Goal: Task Accomplishment & Management: Manage account settings

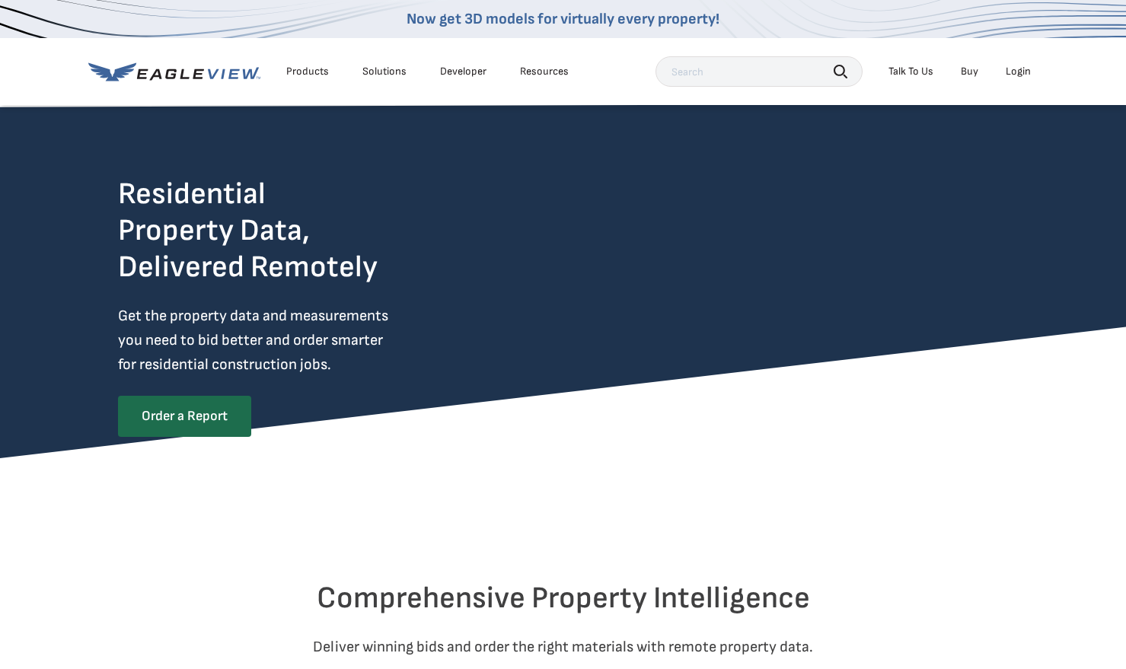
click at [1028, 77] on div "Login" at bounding box center [1018, 72] width 25 height 14
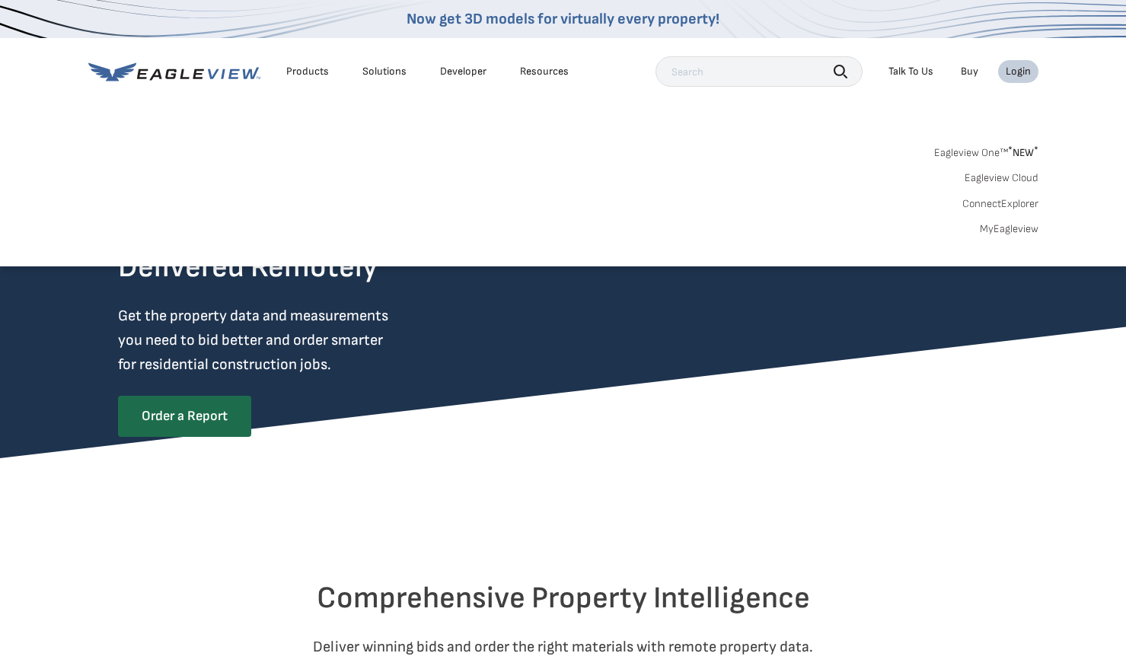
click at [1012, 73] on div "Login" at bounding box center [1018, 72] width 25 height 14
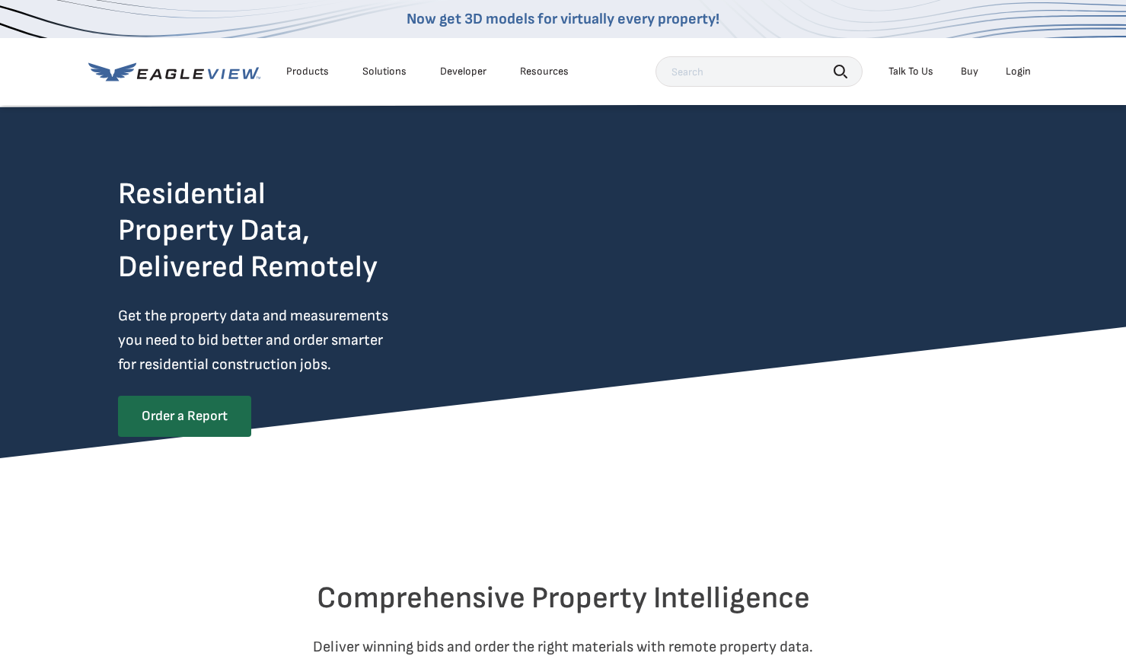
click at [1012, 73] on div "Login" at bounding box center [1018, 72] width 25 height 14
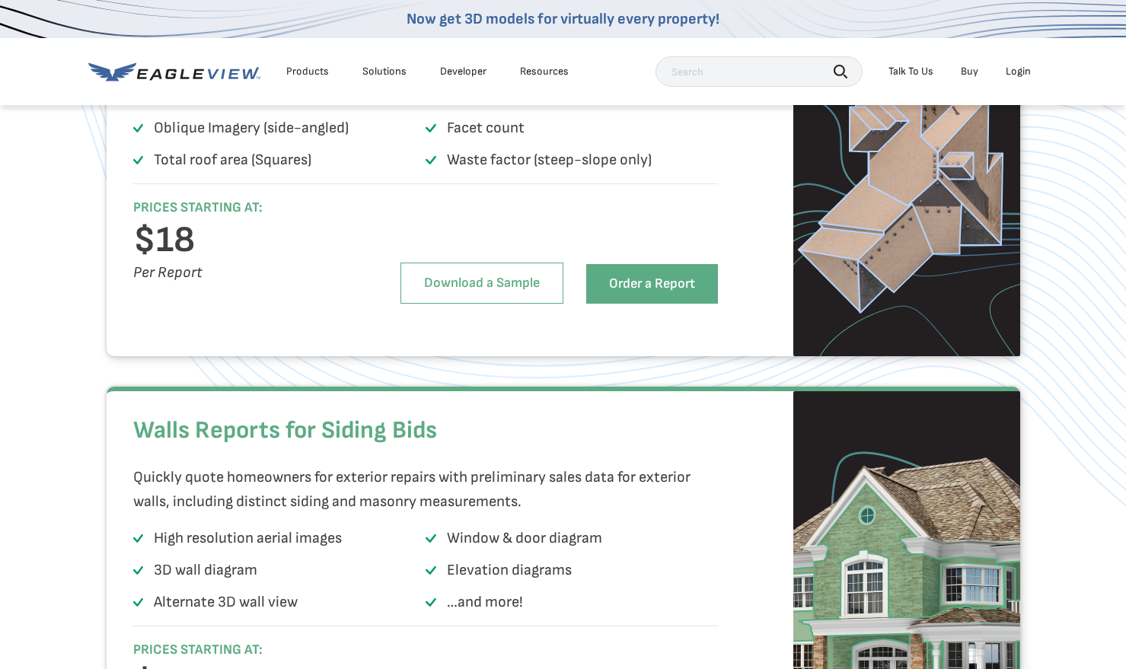
scroll to position [1192, 0]
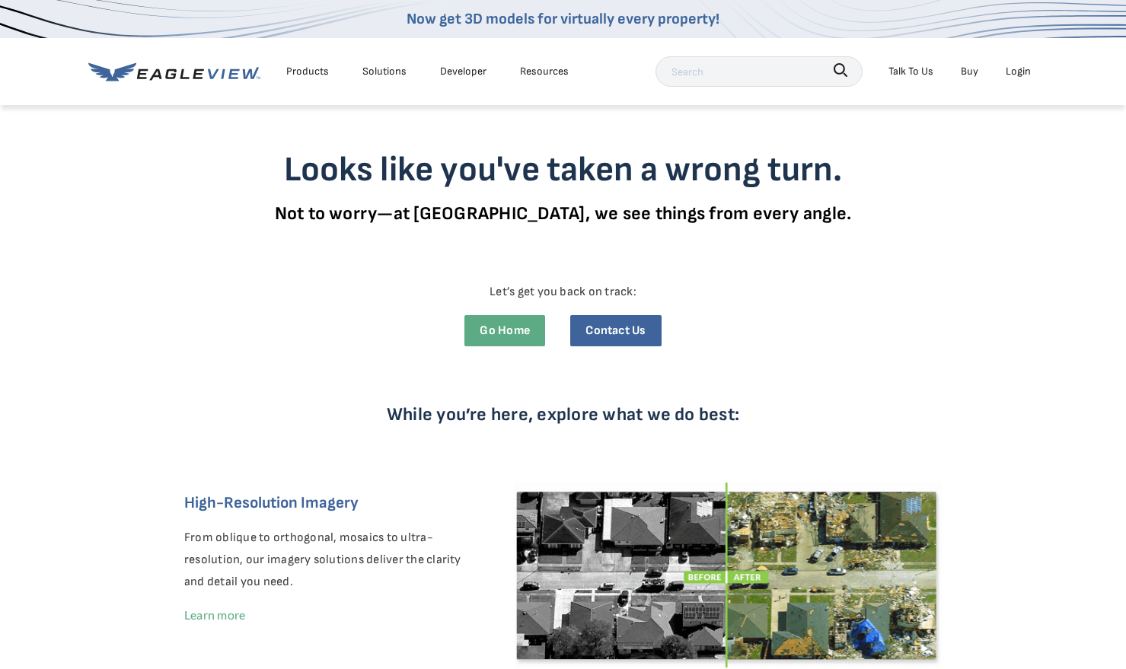
click at [1018, 72] on div "Login" at bounding box center [1018, 71] width 25 height 19
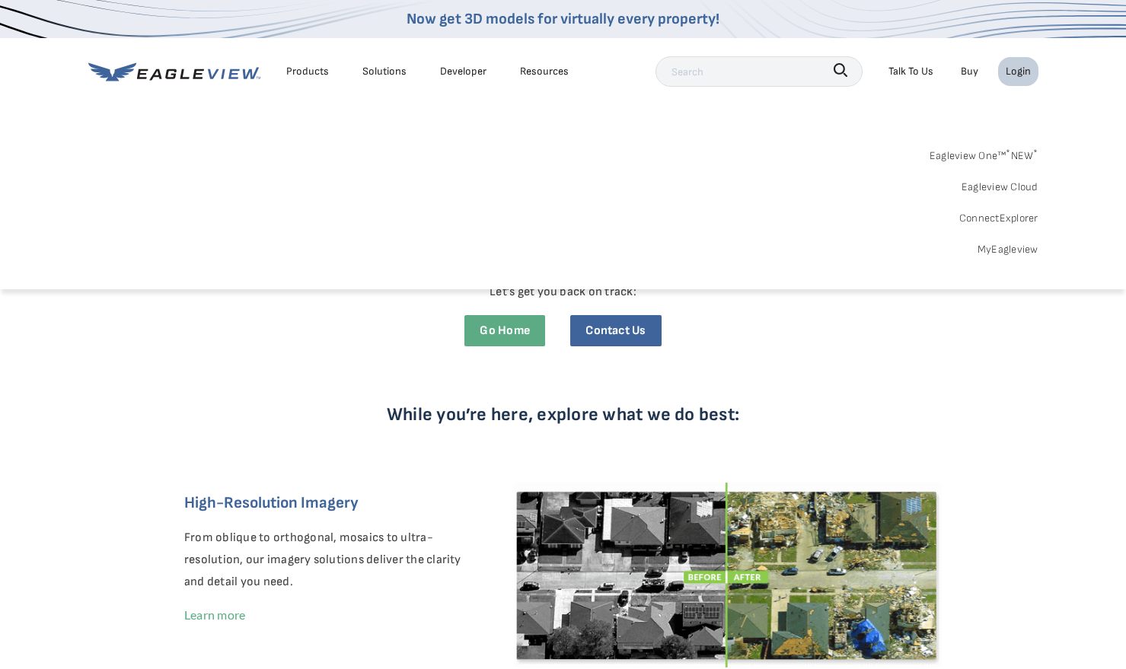
click at [1003, 157] on link "Eagleview One™ * NEW *" at bounding box center [983, 154] width 109 height 24
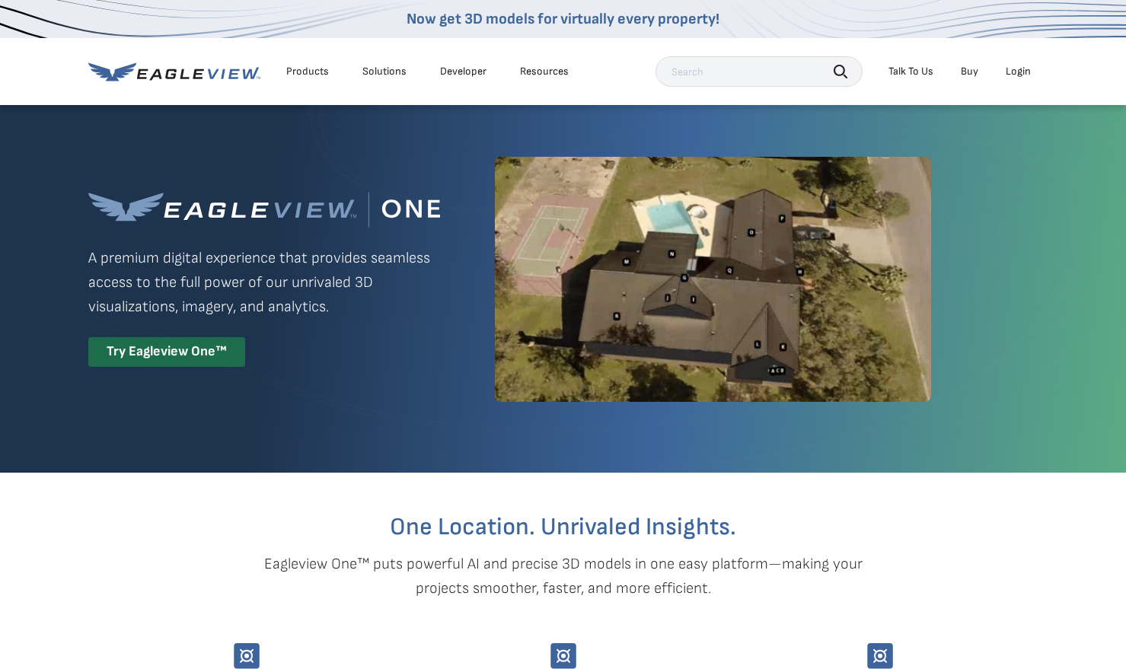
click at [287, 283] on p "A premium digital experience that provides seamless access to the full power of…" at bounding box center [264, 282] width 352 height 73
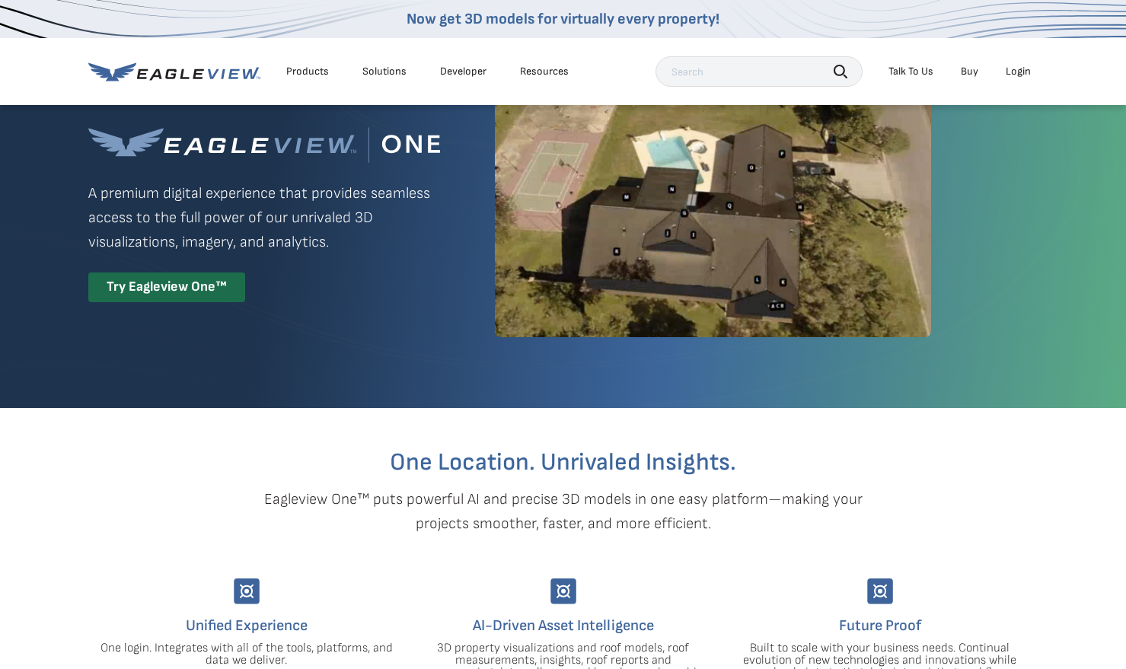
scroll to position [82, 0]
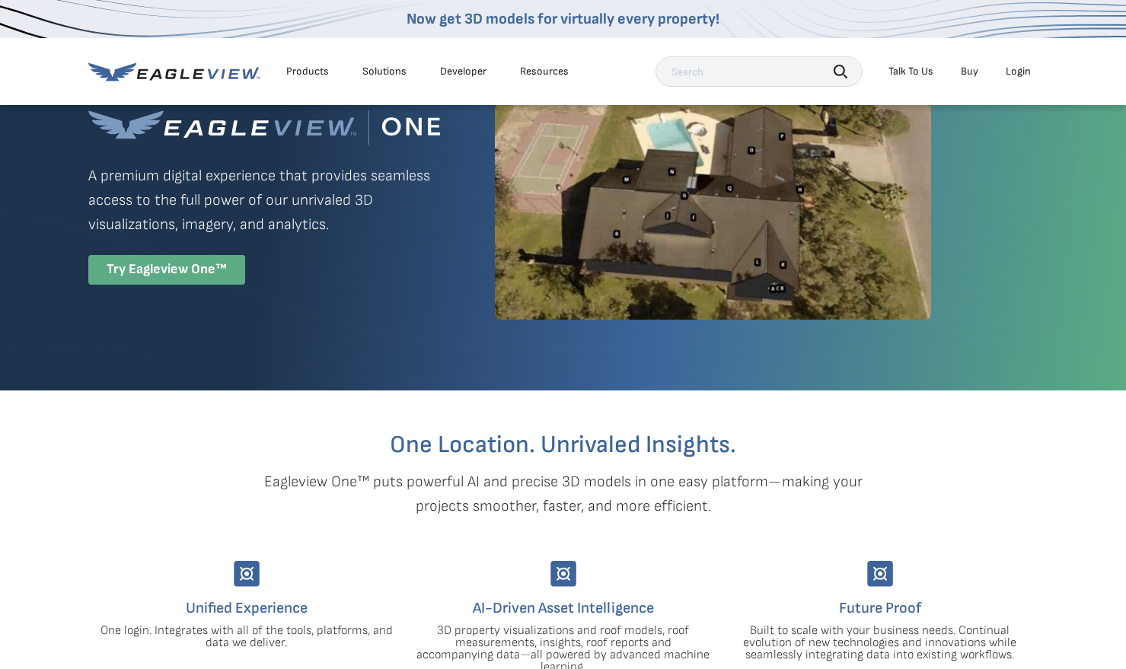
click at [187, 281] on div "Try Eagleview One™" at bounding box center [166, 270] width 157 height 30
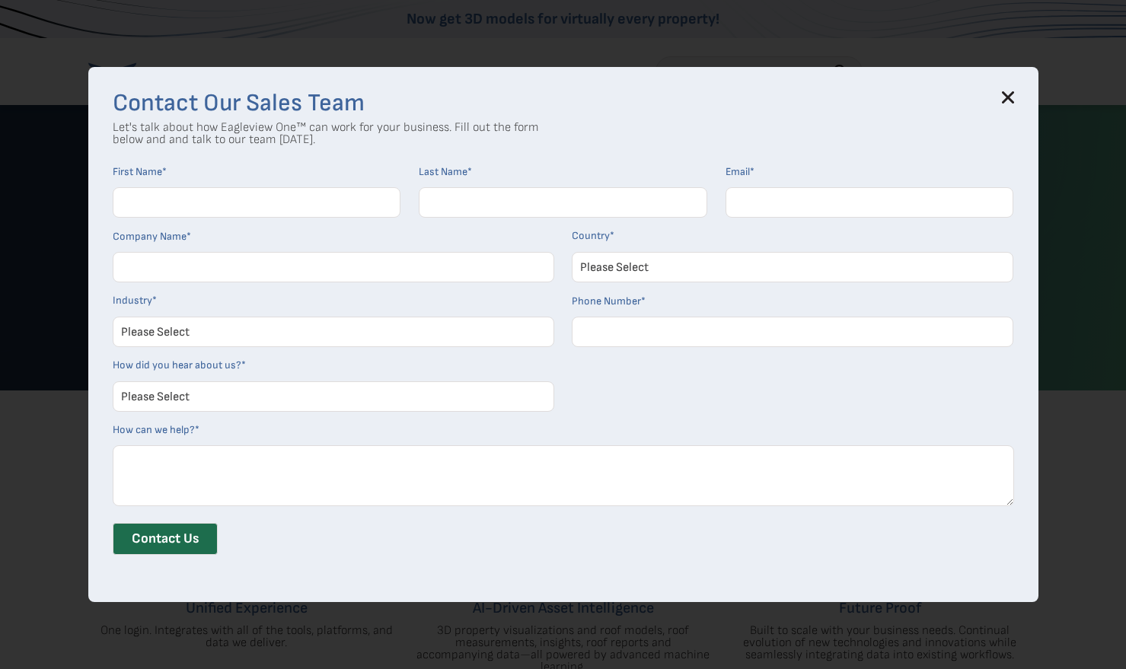
click at [1013, 94] on icon at bounding box center [1008, 97] width 12 height 12
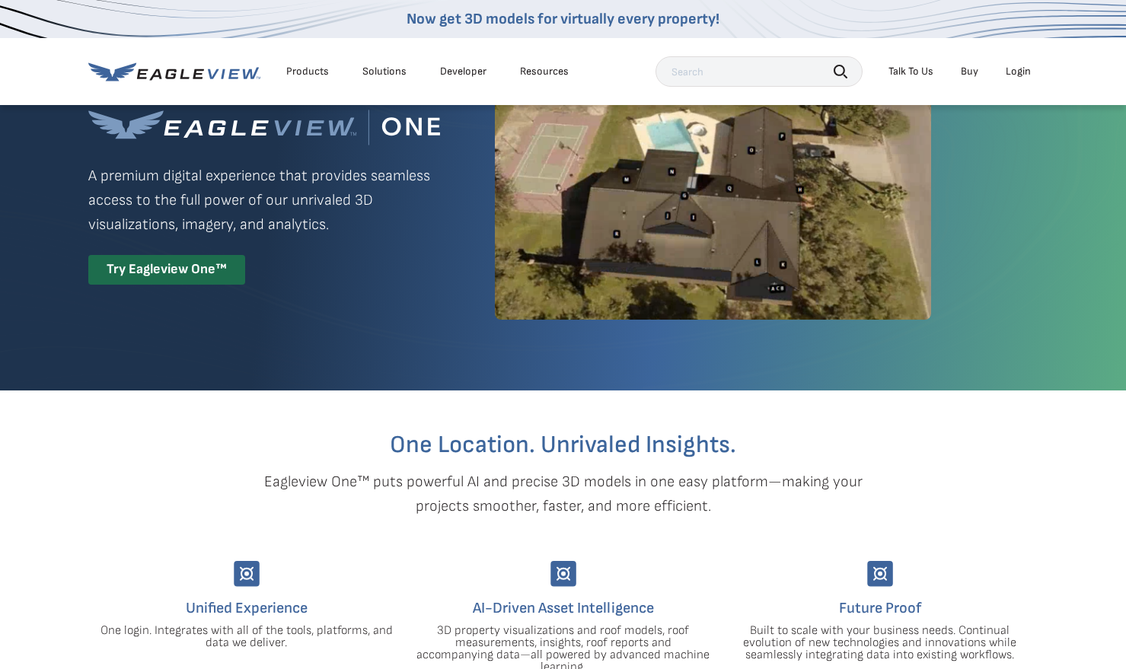
click at [1025, 77] on div "Login" at bounding box center [1018, 72] width 25 height 14
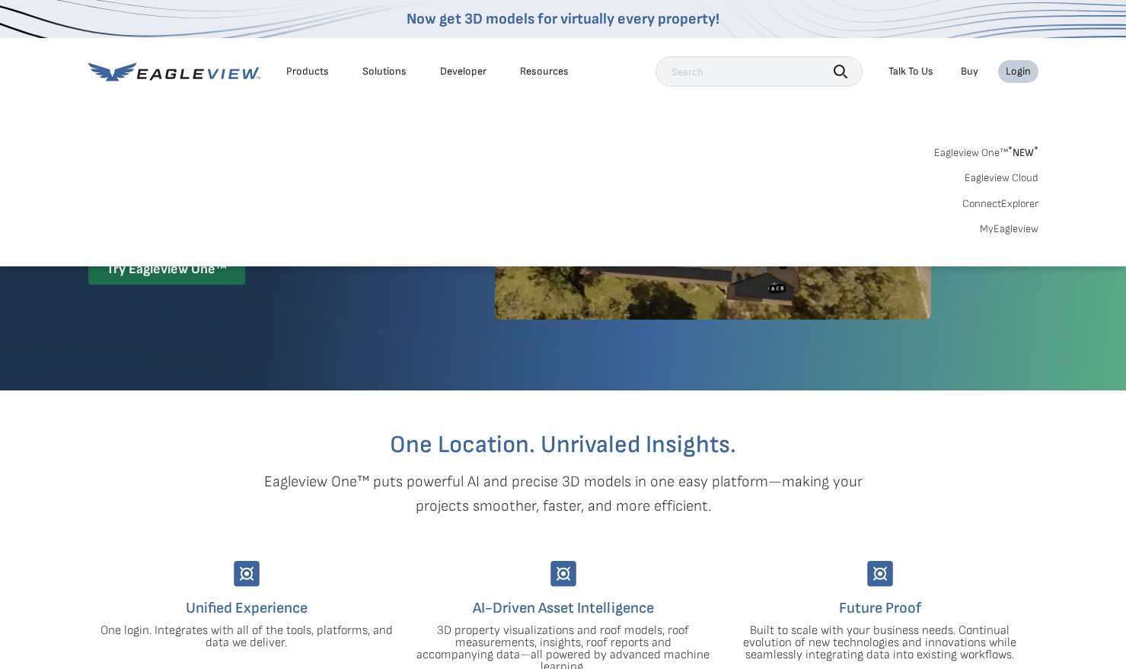
click at [1007, 175] on link "Eagleview Cloud" at bounding box center [1001, 178] width 74 height 14
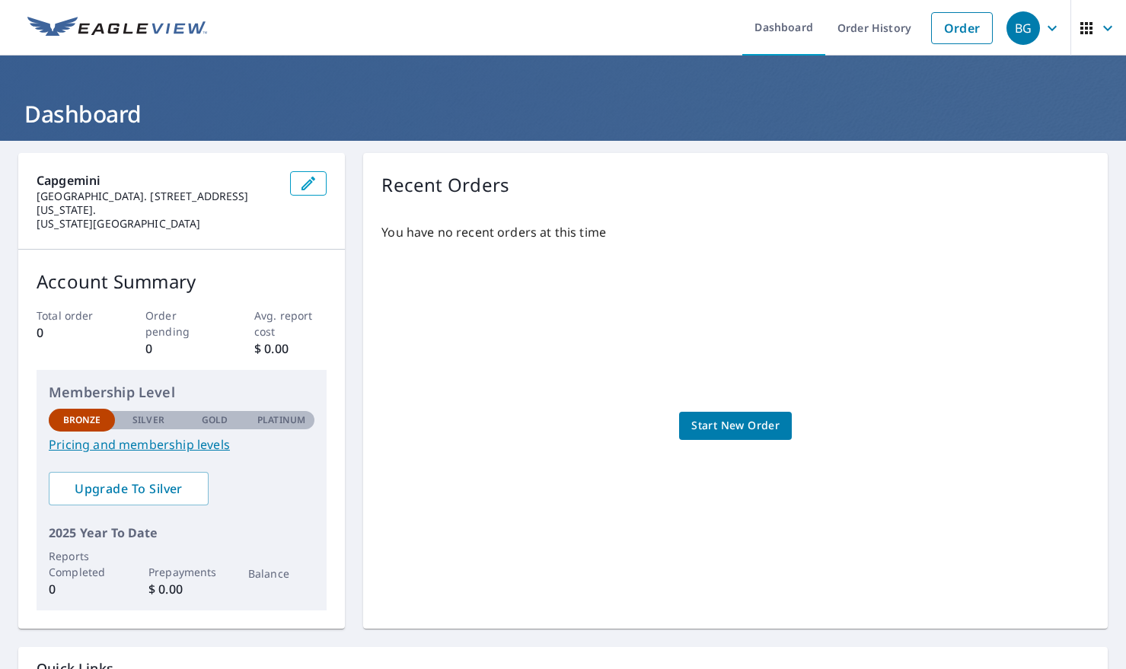
scroll to position [134, 0]
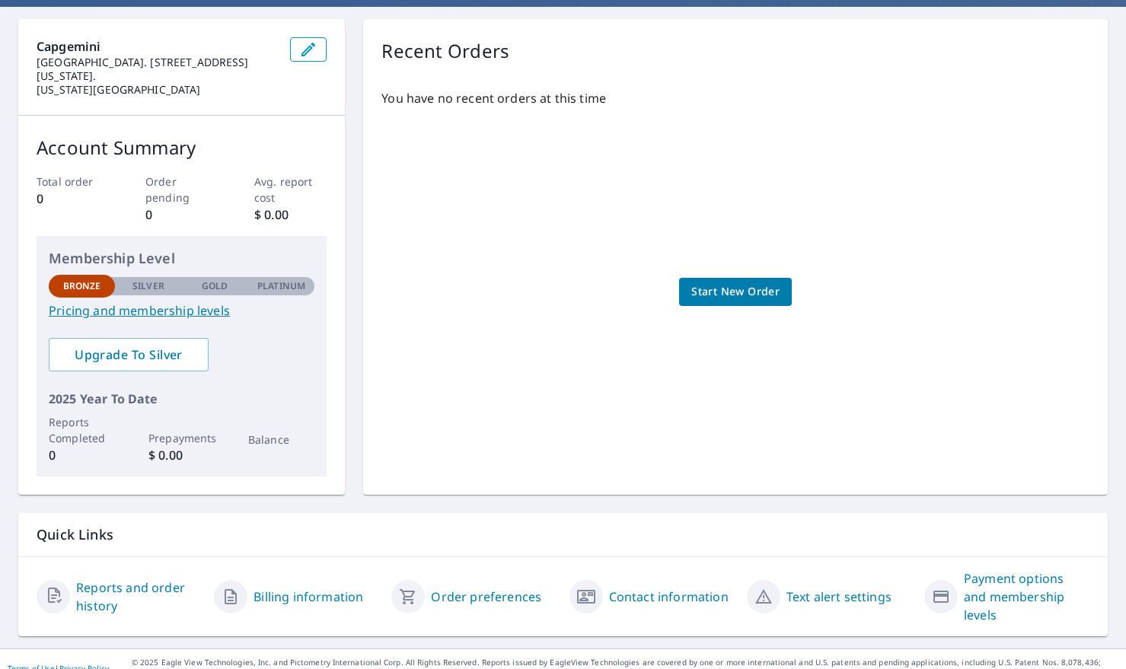
click at [148, 289] on p "Silver" at bounding box center [148, 286] width 32 height 14
click at [140, 280] on p "Silver" at bounding box center [148, 286] width 32 height 14
click at [142, 359] on span "Upgrade To Silver" at bounding box center [129, 354] width 136 height 17
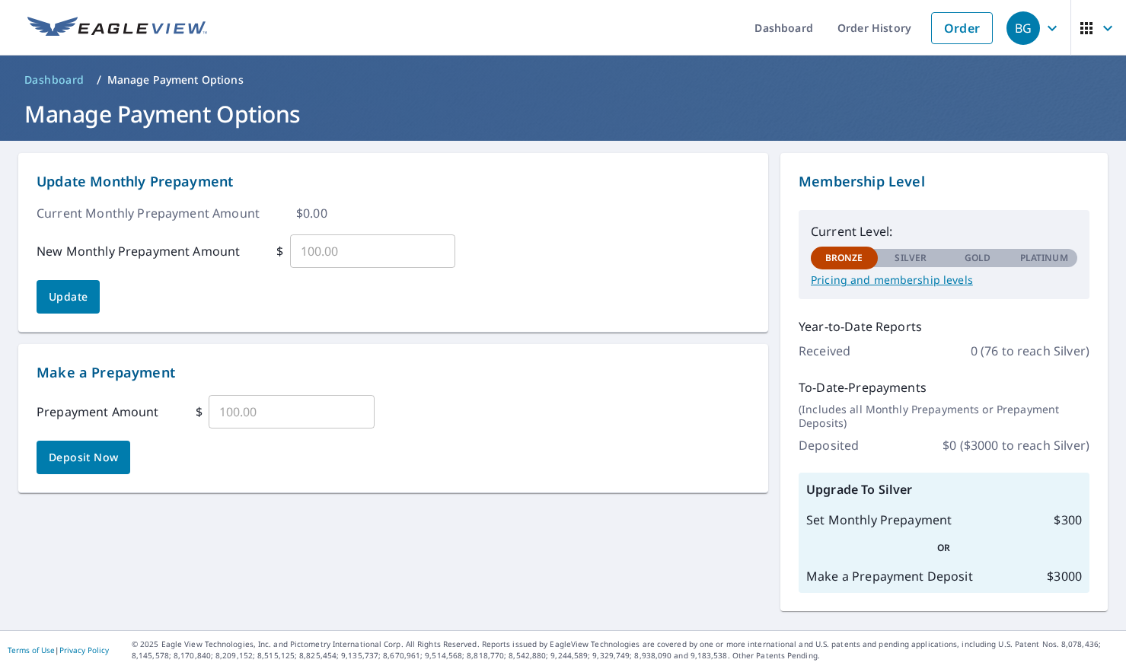
click at [57, 81] on span "Dashboard" at bounding box center [54, 79] width 60 height 15
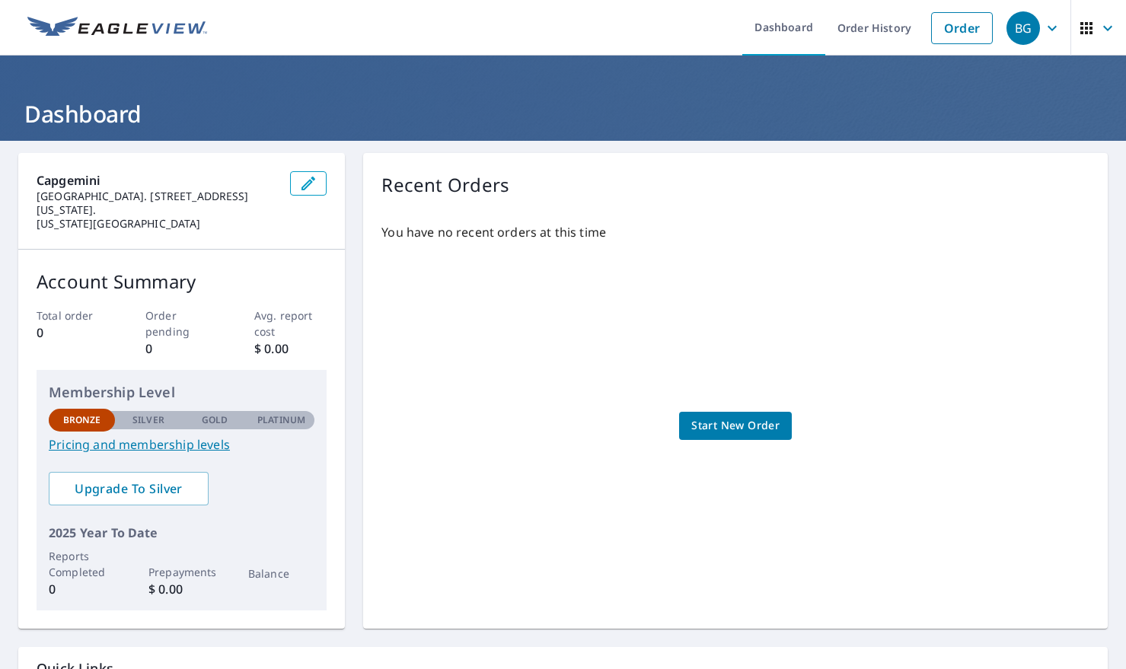
click at [1035, 25] on div "BG" at bounding box center [1022, 27] width 33 height 33
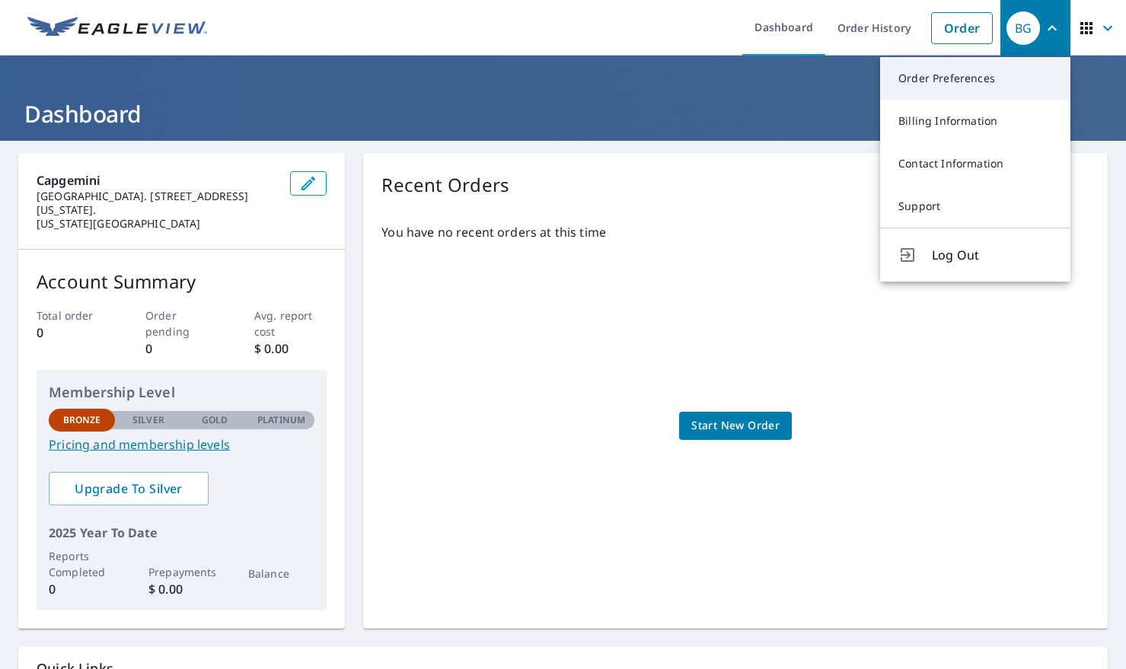
click at [920, 88] on link "Order Preferences" at bounding box center [975, 78] width 190 height 43
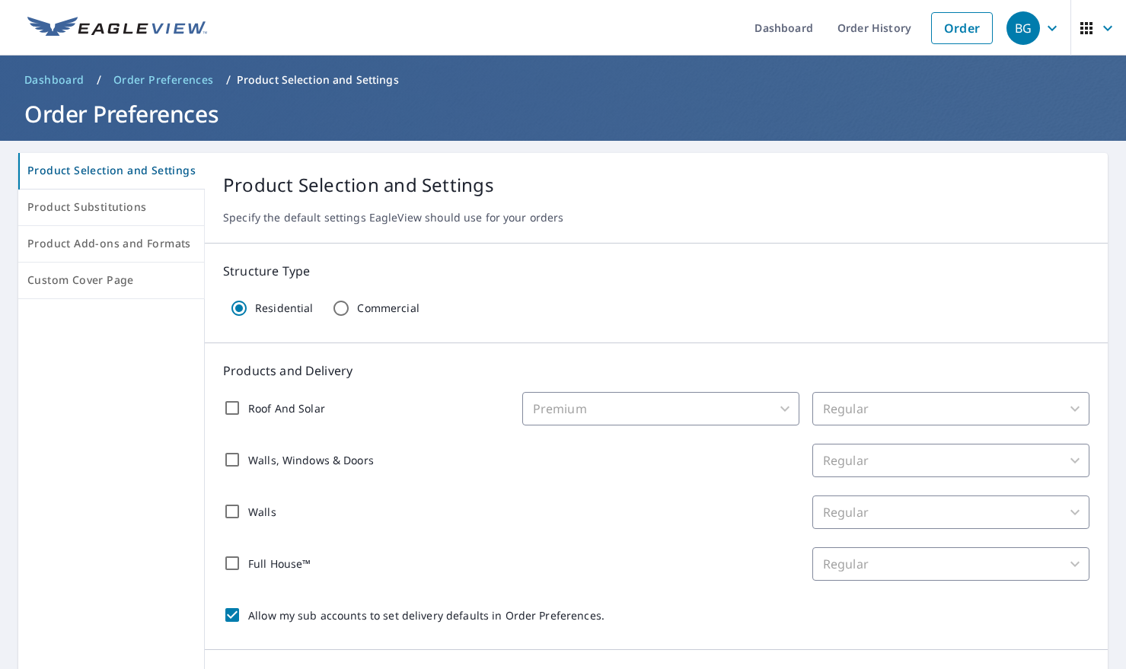
click at [1034, 33] on div "BG" at bounding box center [1022, 27] width 33 height 33
